Goal: Transaction & Acquisition: Purchase product/service

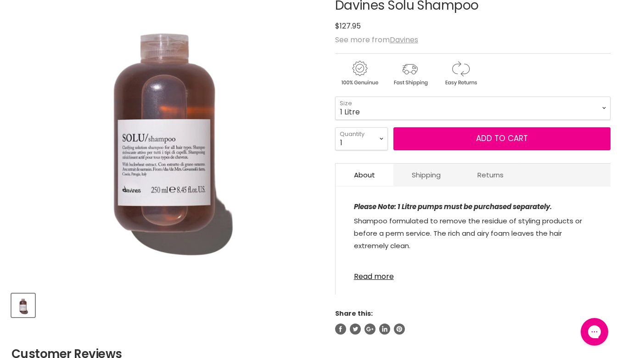
scroll to position [136, 0]
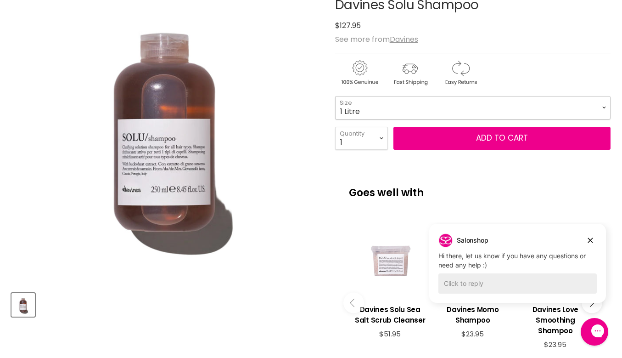
click at [531, 105] on select "75ml 250ml 1 Litre" at bounding box center [473, 107] width 276 height 23
click at [335, 96] on select "75ml 250ml 1 Litre" at bounding box center [473, 107] width 276 height 23
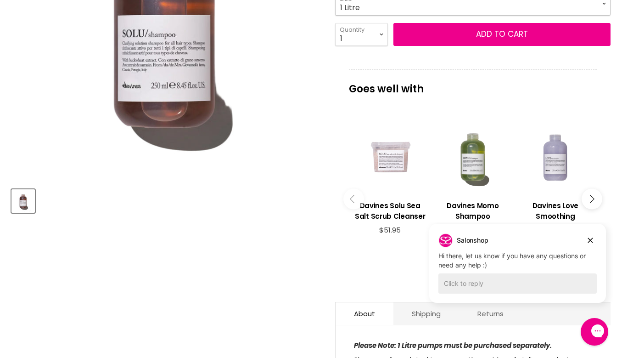
scroll to position [238, 0]
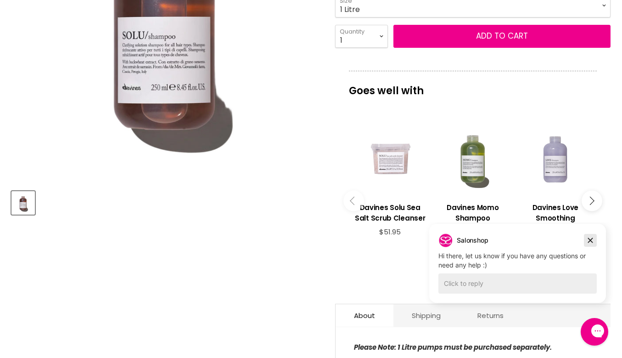
click at [593, 242] on icon "Dismiss campaign" at bounding box center [590, 240] width 9 height 11
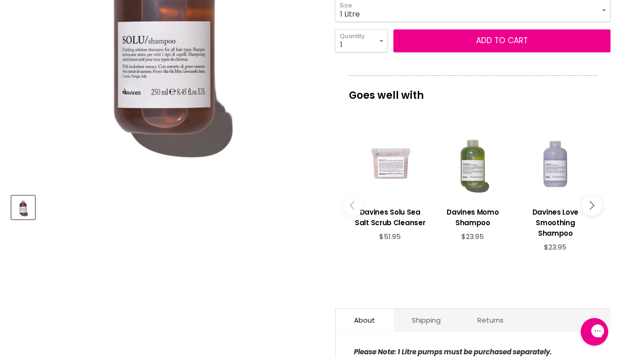
scroll to position [233, 0]
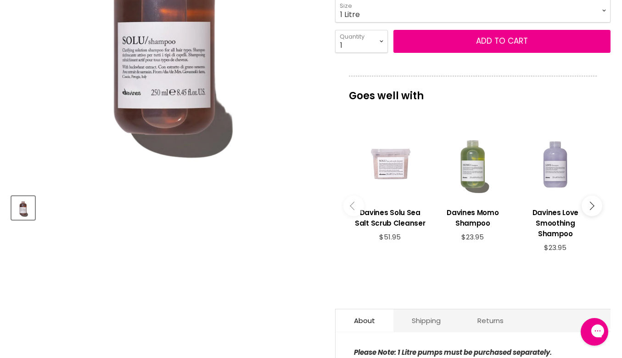
click at [478, 175] on div "Main content" at bounding box center [472, 163] width 73 height 73
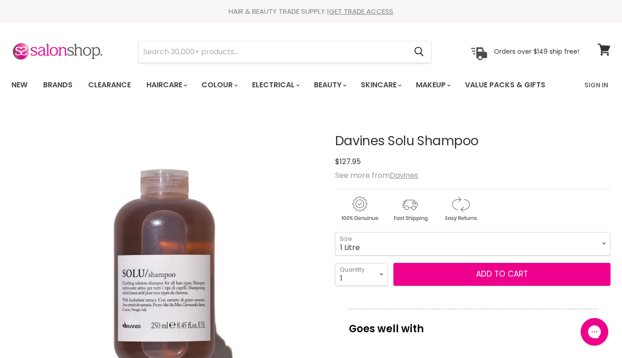
scroll to position [65, 0]
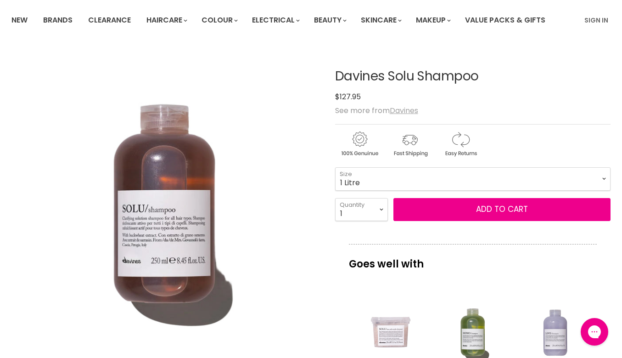
click at [403, 106] on u "Davines" at bounding box center [404, 110] width 28 height 11
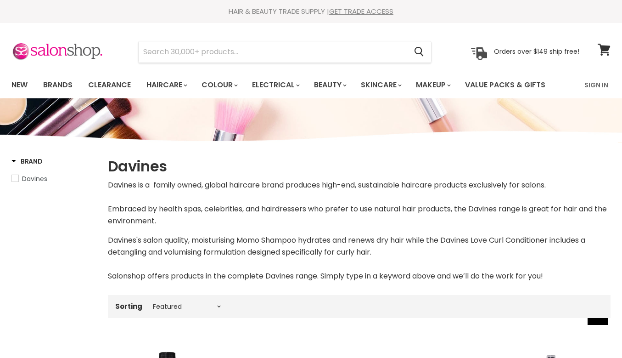
select select "manual"
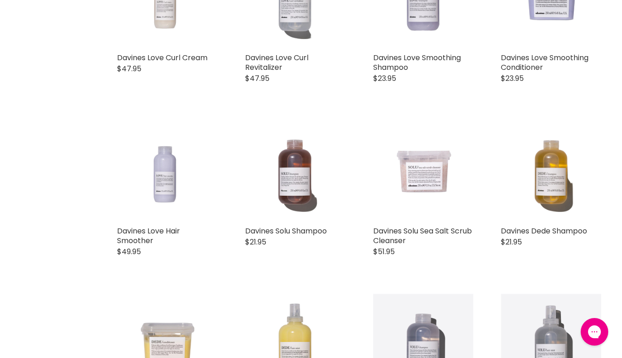
scroll to position [1238, 0]
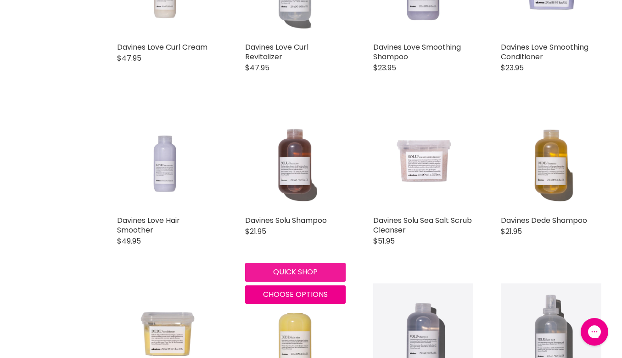
click at [299, 274] on button "Quick shop" at bounding box center [295, 272] width 101 height 18
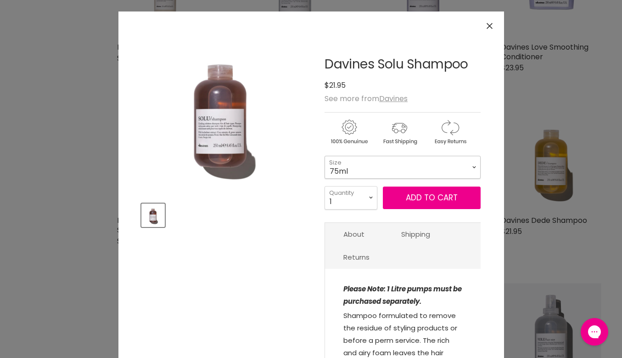
click at [369, 165] on select "75ml 250ml 1 Litre" at bounding box center [403, 167] width 156 height 23
click at [325, 156] on select "75ml 250ml 1 Litre" at bounding box center [403, 167] width 156 height 23
select select "250ml"
click at [491, 25] on icon "Close" at bounding box center [490, 26] width 6 height 6
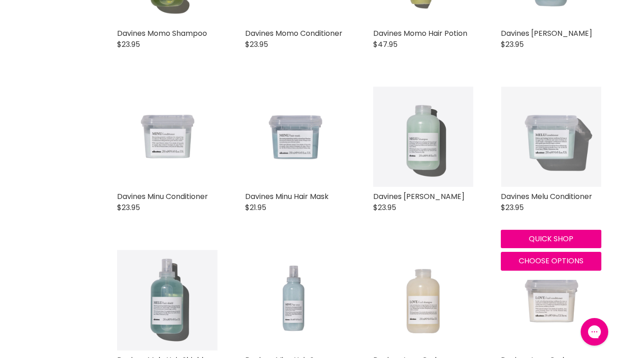
scroll to position [753, 0]
click at [540, 231] on button "Quick shop" at bounding box center [551, 238] width 101 height 18
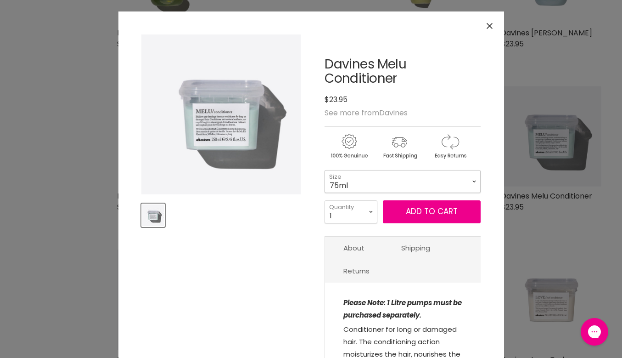
click at [452, 184] on select "75ml 250ml 1 Litre" at bounding box center [403, 181] width 156 height 23
click at [325, 170] on select "75ml 250ml 1 Litre" at bounding box center [403, 181] width 156 height 23
select select "1 Litre"
click at [490, 25] on icon "Close" at bounding box center [490, 26] width 6 height 6
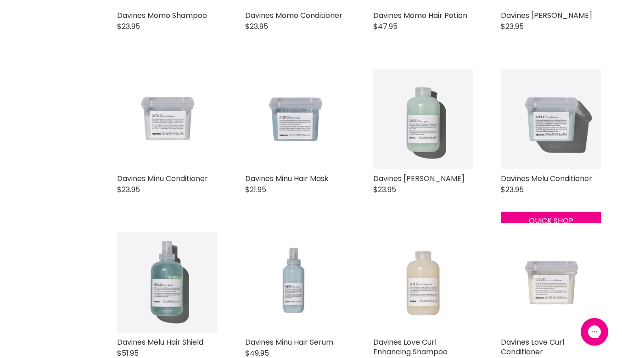
scroll to position [762, 0]
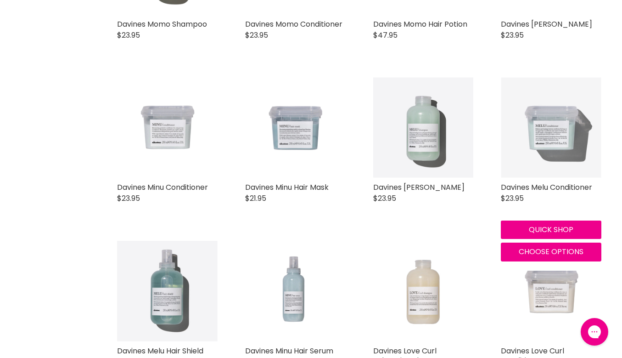
click at [539, 120] on img "Main content" at bounding box center [551, 127] width 101 height 101
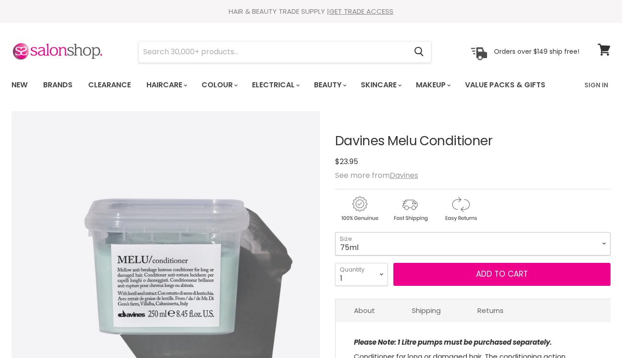
click at [372, 242] on select "75ml 250ml 1 Litre" at bounding box center [473, 243] width 276 height 23
click at [335, 232] on select "75ml 250ml 1 Litre" at bounding box center [473, 243] width 276 height 23
select select "1 Litre"
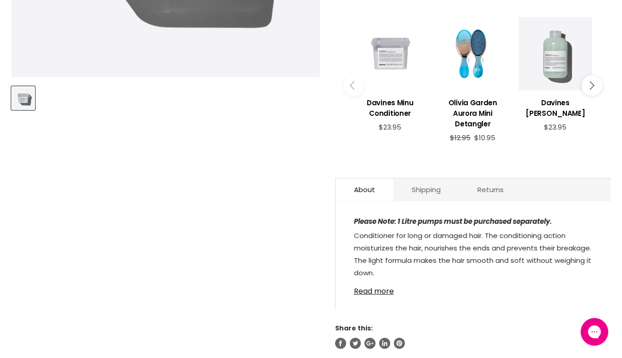
scroll to position [343, 0]
click at [372, 291] on link "Read more" at bounding box center [473, 288] width 238 height 14
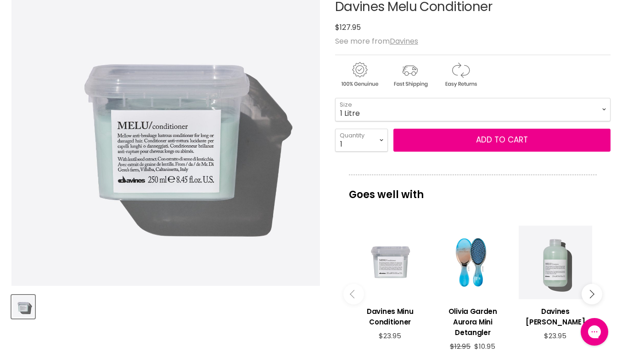
scroll to position [0, 0]
